Goal: Information Seeking & Learning: Find specific fact

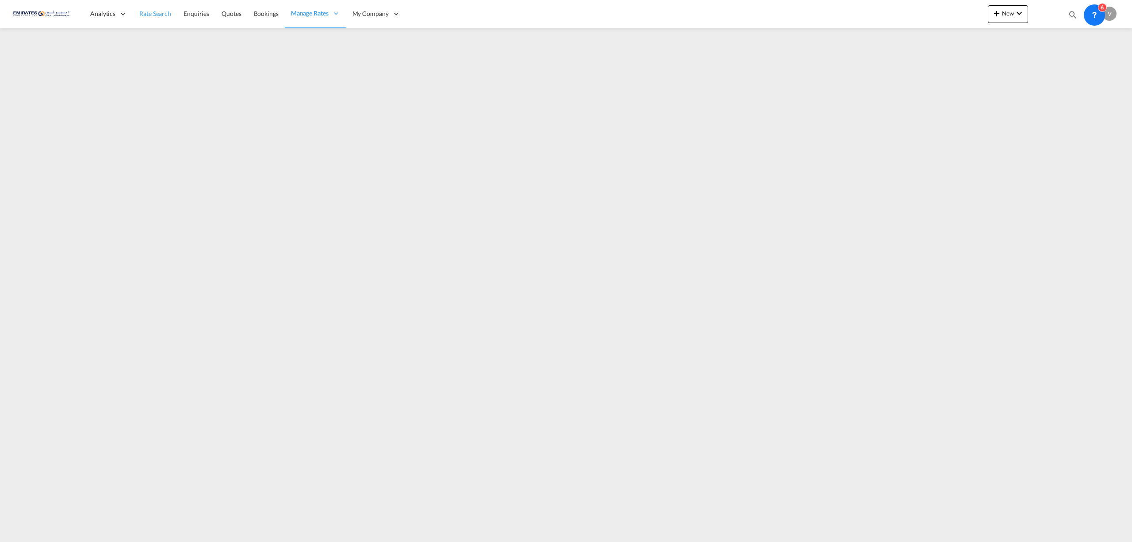
click at [145, 15] on span "Rate Search" at bounding box center [155, 14] width 32 height 8
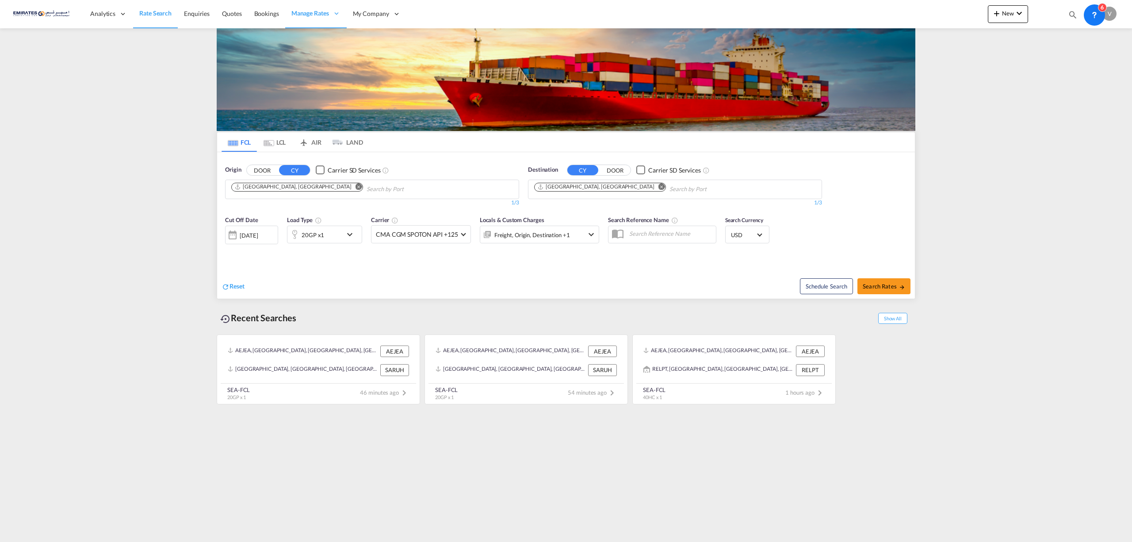
click at [658, 189] on md-icon "Remove" at bounding box center [661, 186] width 7 height 7
click at [558, 195] on body "Analytics Reports Dashboard Rate Search Enquiries Quotes Bookings" at bounding box center [566, 271] width 1132 height 542
type input "berbera"
click at [554, 206] on div "Berbera [GEOGRAPHIC_DATA] [GEOGRAPHIC_DATA]" at bounding box center [603, 210] width 168 height 27
click at [878, 286] on span "Search Rates" at bounding box center [884, 286] width 42 height 7
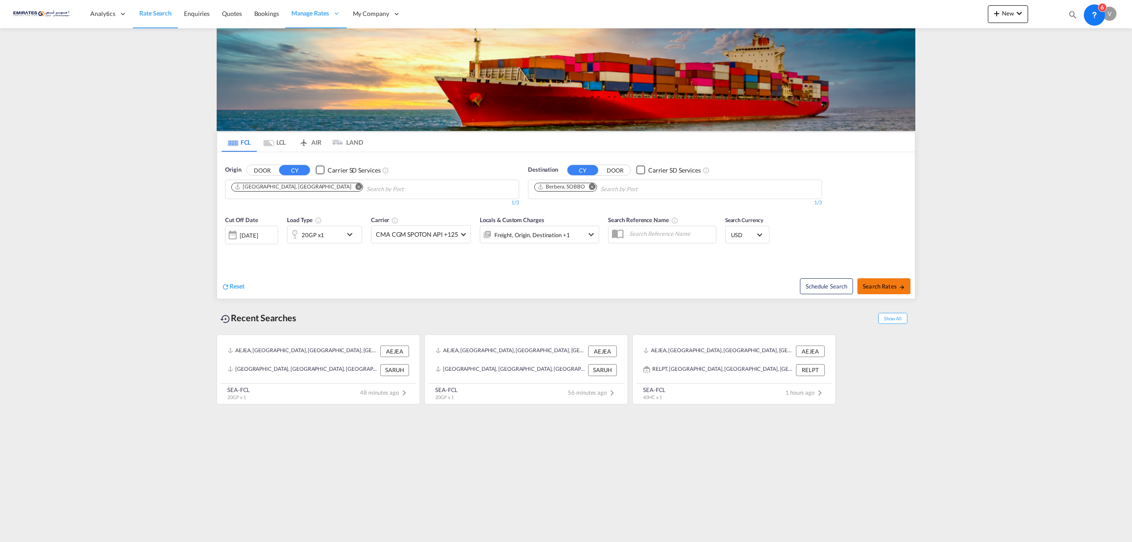
type input "AEJEA to SOBBO / [DATE]"
